Goal: Book appointment/travel/reservation

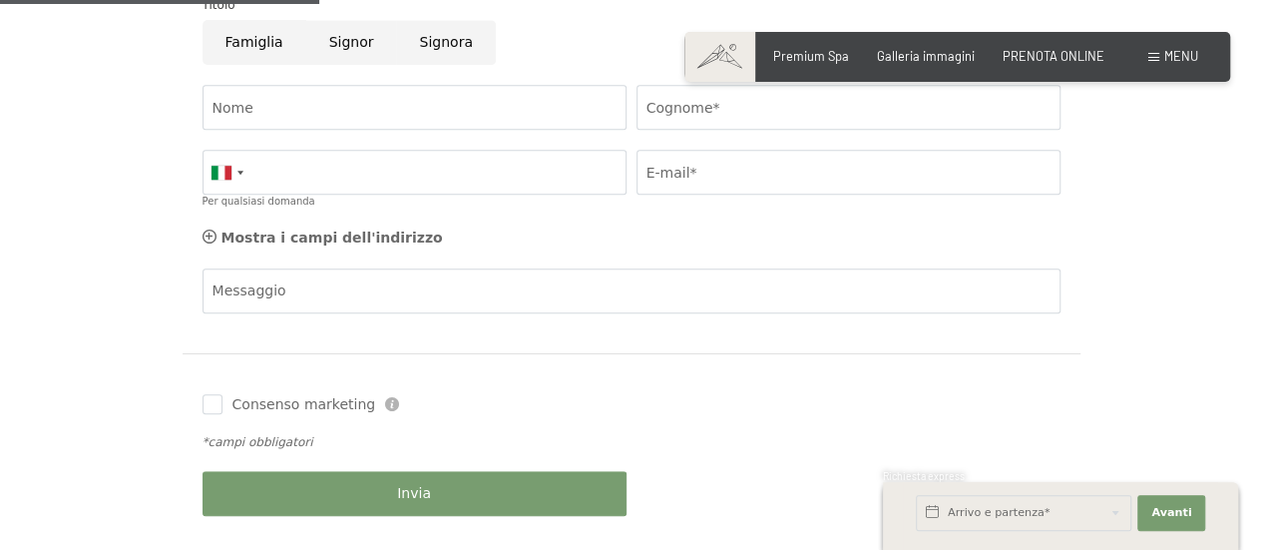
scroll to position [399, 0]
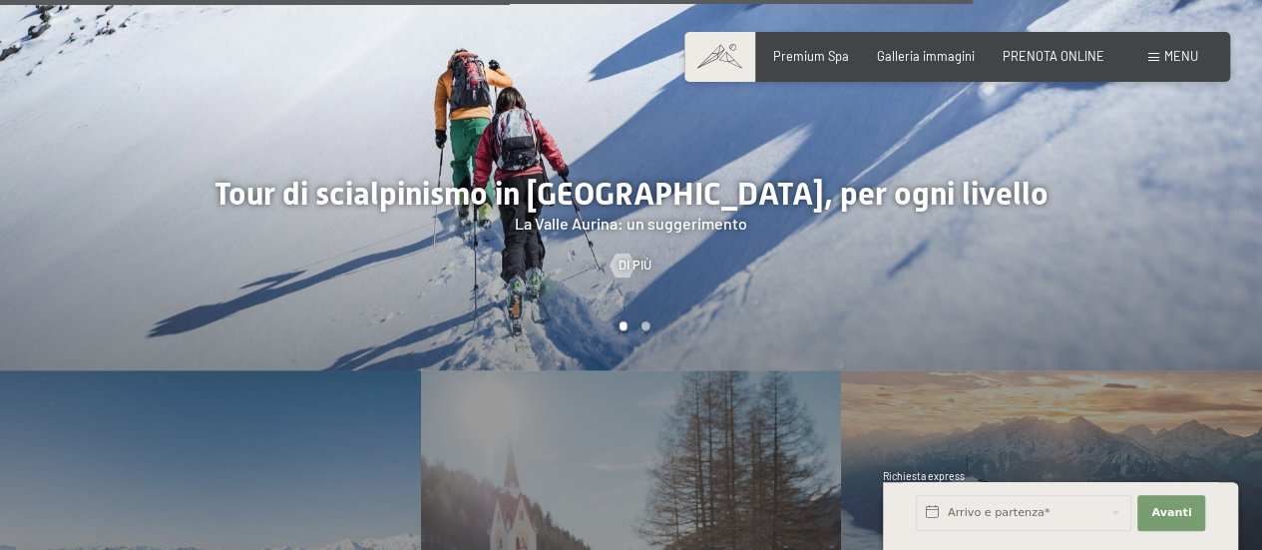
scroll to position [4390, 0]
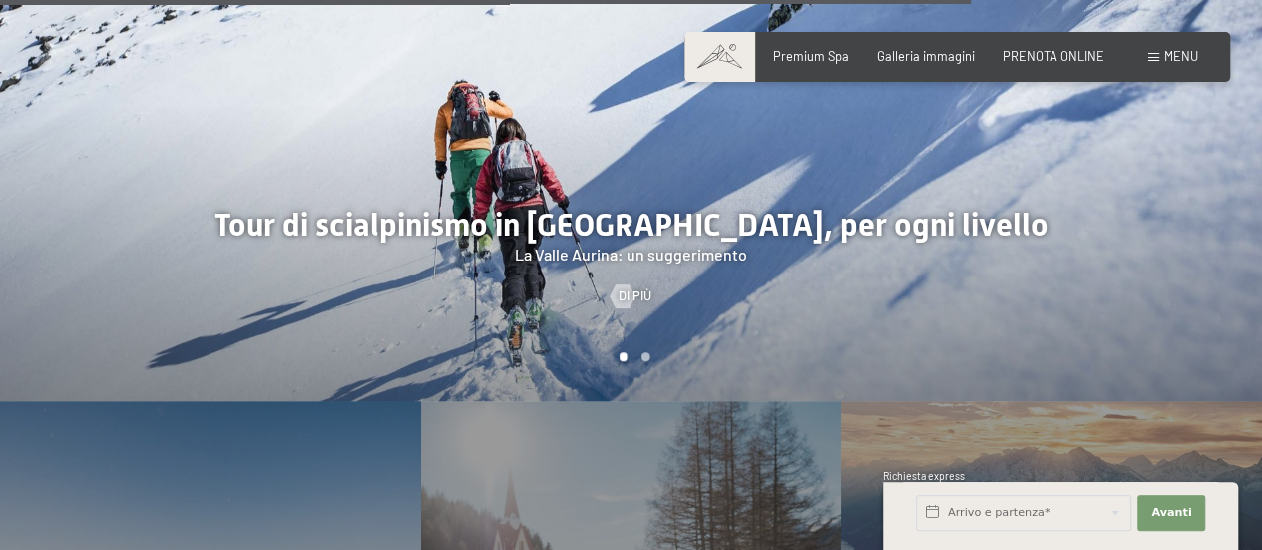
click at [1182, 53] on span "Menu" at bounding box center [1181, 56] width 34 height 16
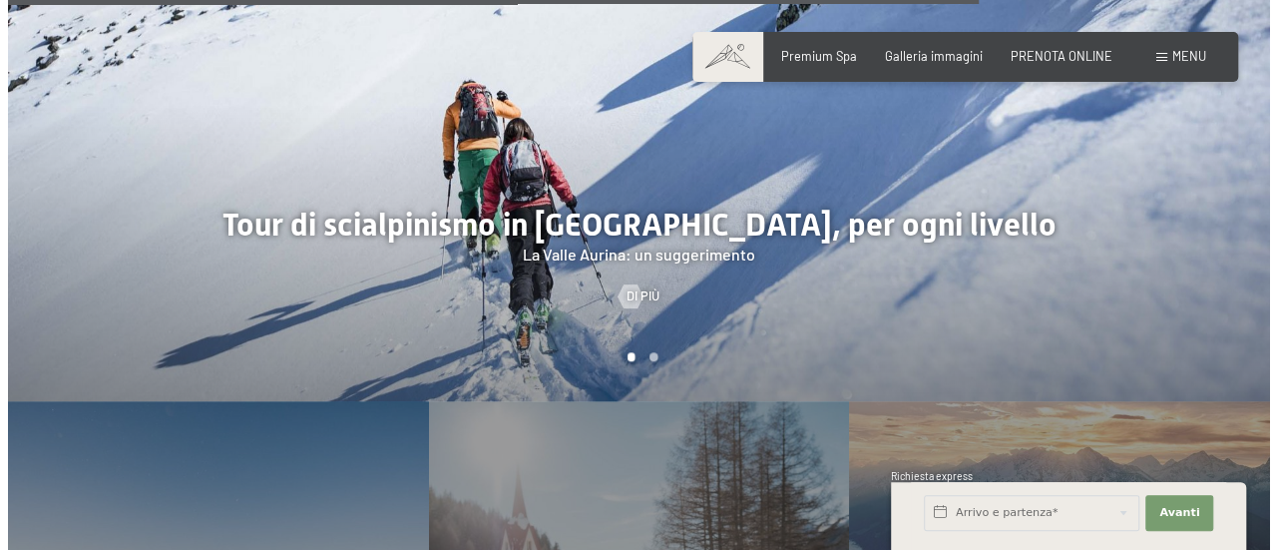
scroll to position [4408, 0]
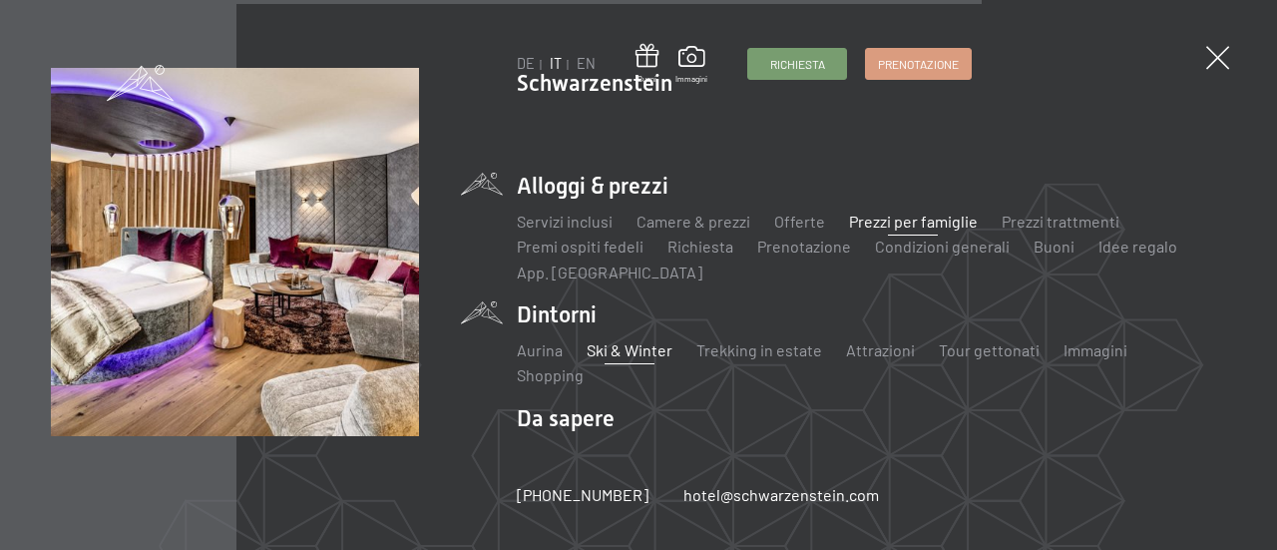
click at [926, 223] on link "Prezzi per famiglie" at bounding box center [913, 221] width 129 height 19
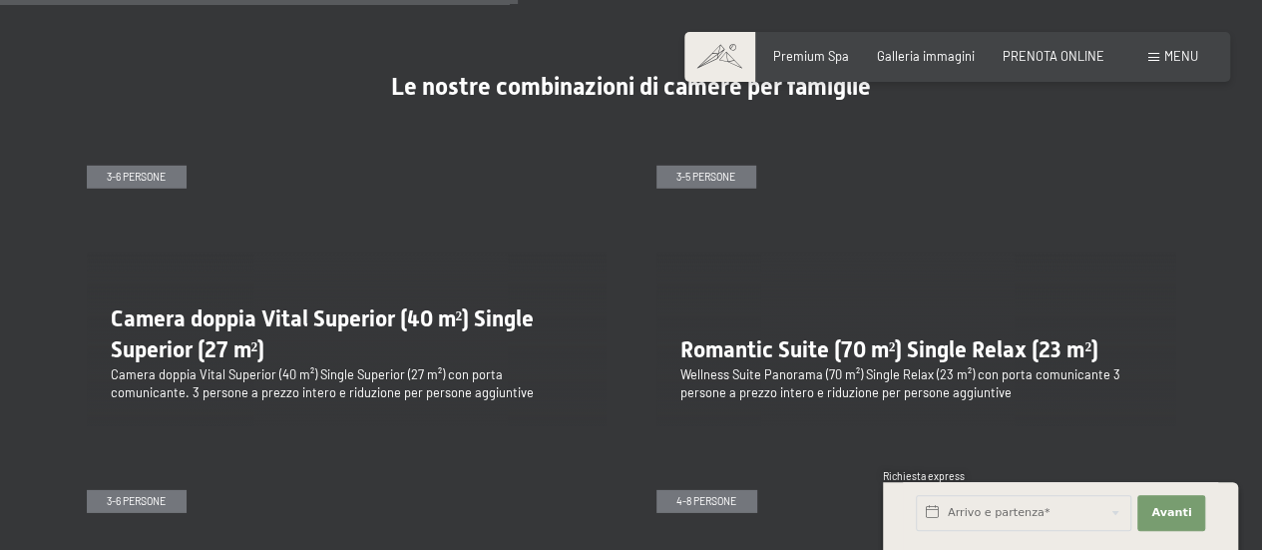
scroll to position [2893, 0]
